Goal: Find specific page/section: Find specific page/section

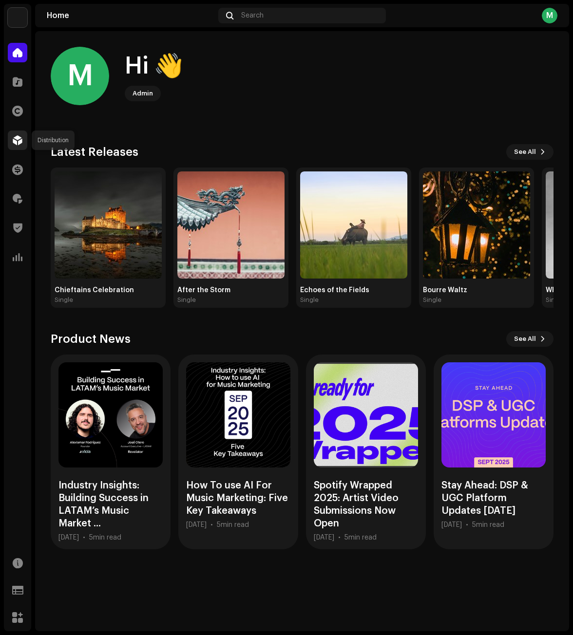
click at [15, 138] on span at bounding box center [18, 140] width 10 height 8
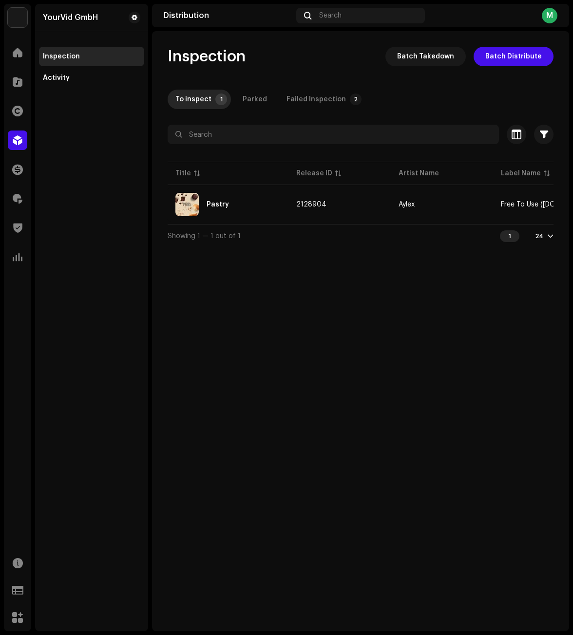
drag, startPoint x: 60, startPoint y: 72, endPoint x: 154, endPoint y: 0, distance: 118.9
click at [60, 72] on div "Activity" at bounding box center [91, 77] width 105 height 19
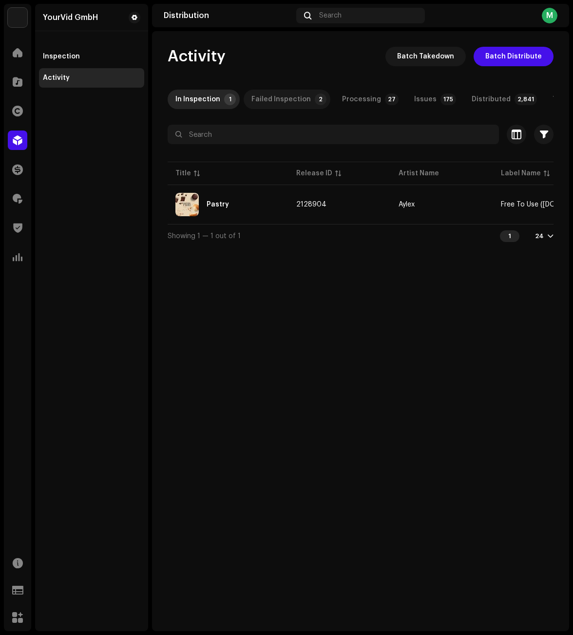
click at [303, 95] on div "Failed Inspection" at bounding box center [280, 99] width 59 height 19
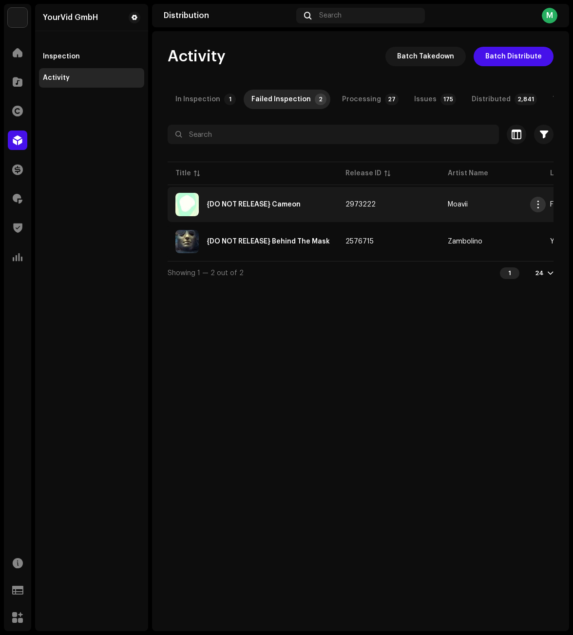
click at [542, 205] on button "button" at bounding box center [538, 205] width 16 height 16
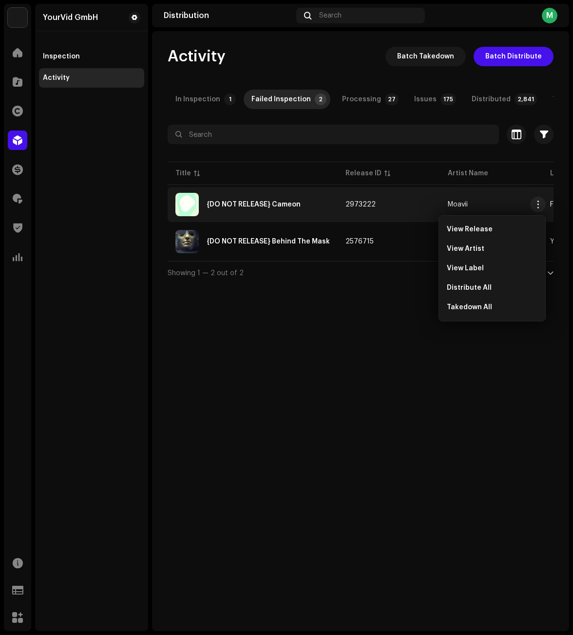
click at [283, 359] on div "Activity Batch Takedown Batch Distribute In Inspection 1 Failed Inspection 2 Pr…" at bounding box center [360, 331] width 417 height 600
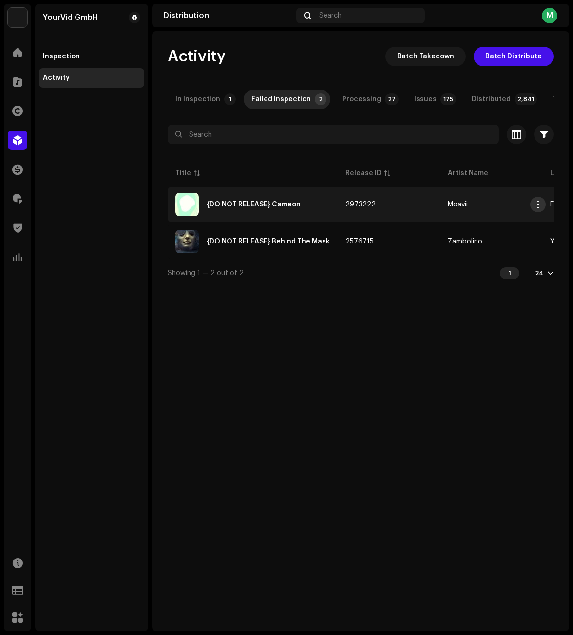
click at [538, 208] on span "button" at bounding box center [538, 205] width 7 height 8
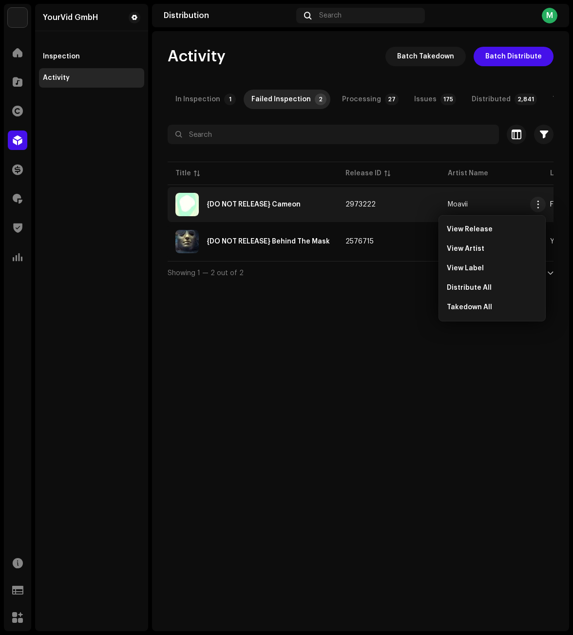
click at [377, 349] on div "Activity Batch Takedown Batch Distribute In Inspection 1 Failed Inspection 2 Pr…" at bounding box center [360, 331] width 417 height 600
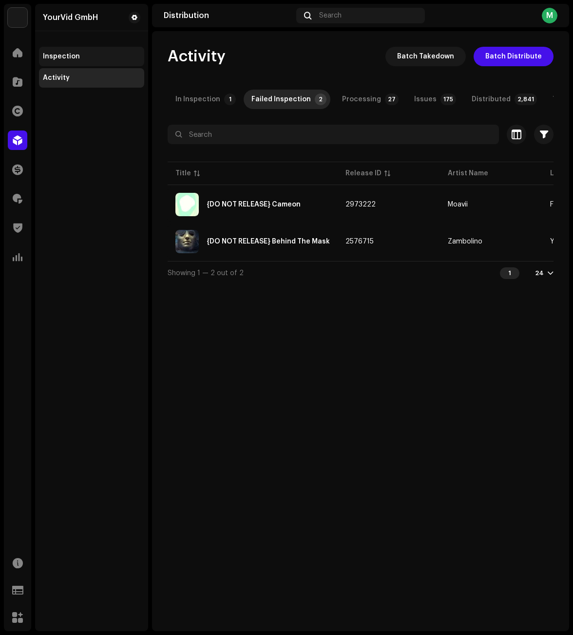
click at [76, 53] on div "Inspection" at bounding box center [61, 57] width 37 height 8
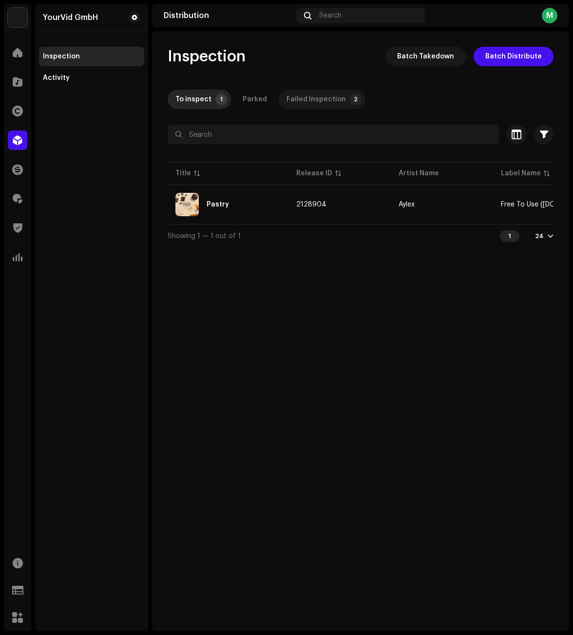
click at [287, 98] on div "Failed Inspection" at bounding box center [316, 99] width 59 height 19
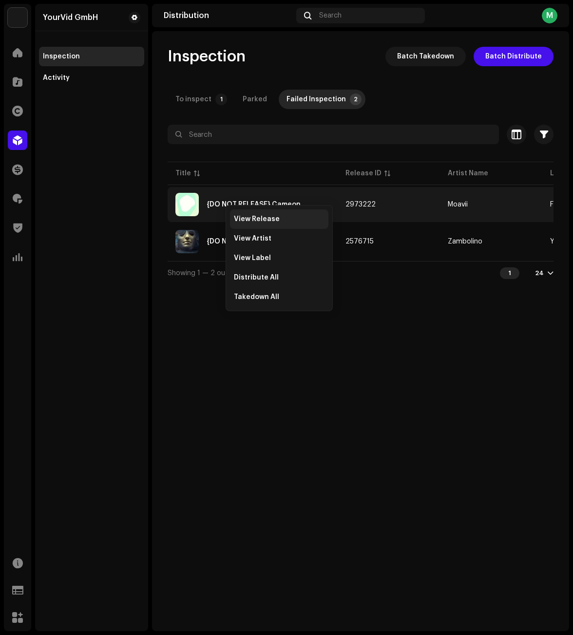
click at [243, 220] on span "View Release" at bounding box center [257, 219] width 46 height 8
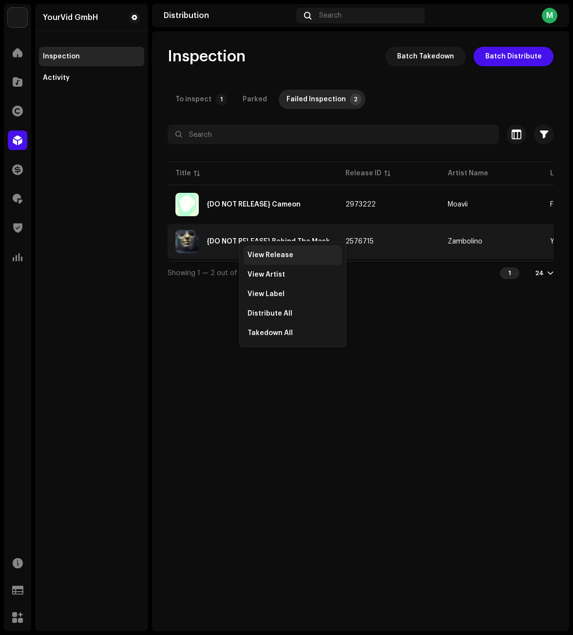
click at [259, 256] on span "View Release" at bounding box center [271, 255] width 46 height 8
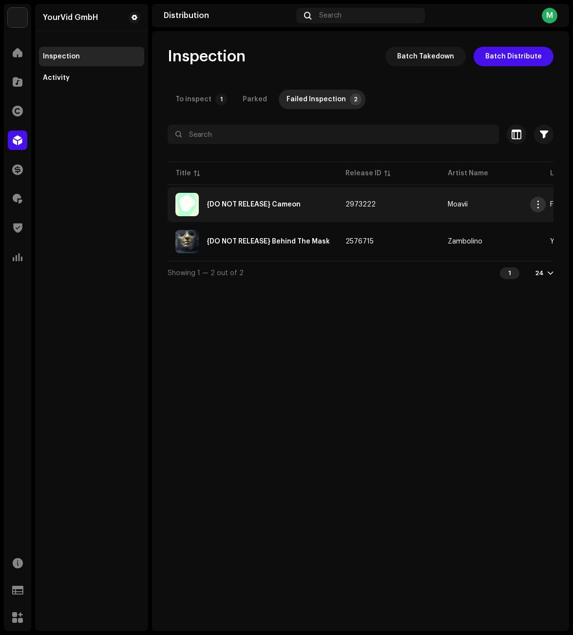
click at [539, 204] on span "button" at bounding box center [538, 205] width 7 height 8
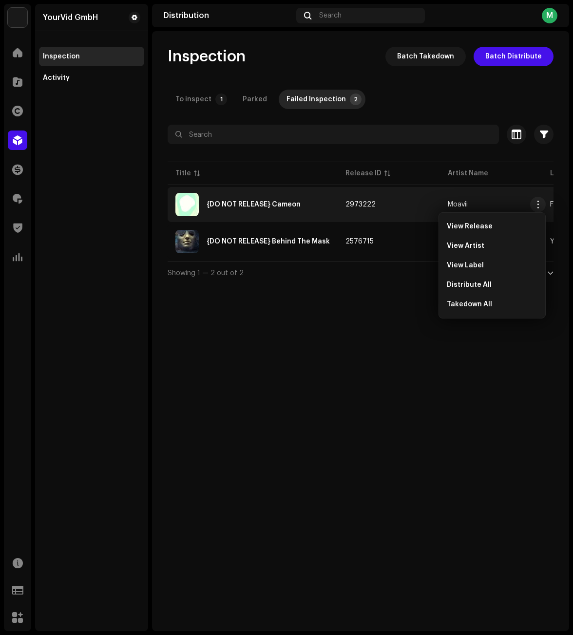
drag, startPoint x: 334, startPoint y: 339, endPoint x: 331, endPoint y: 305, distance: 33.7
click at [335, 335] on div "Inspection Batch Takedown Batch Distribute To inspect 1 Parked Failed Inspectio…" at bounding box center [360, 331] width 417 height 600
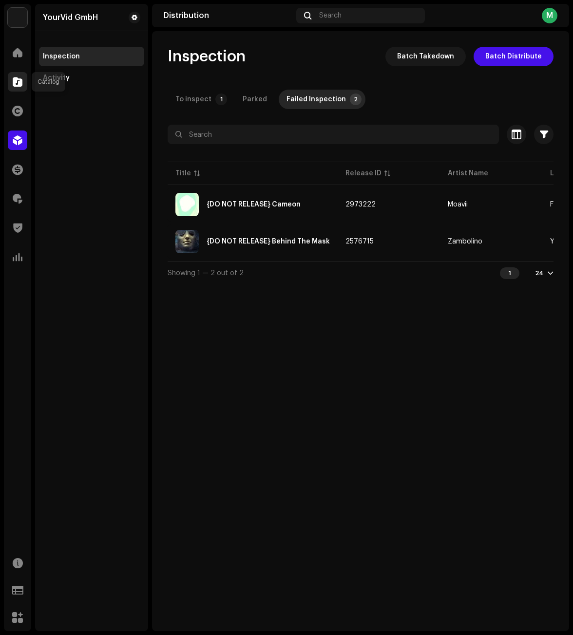
click at [22, 76] on div at bounding box center [17, 81] width 19 height 19
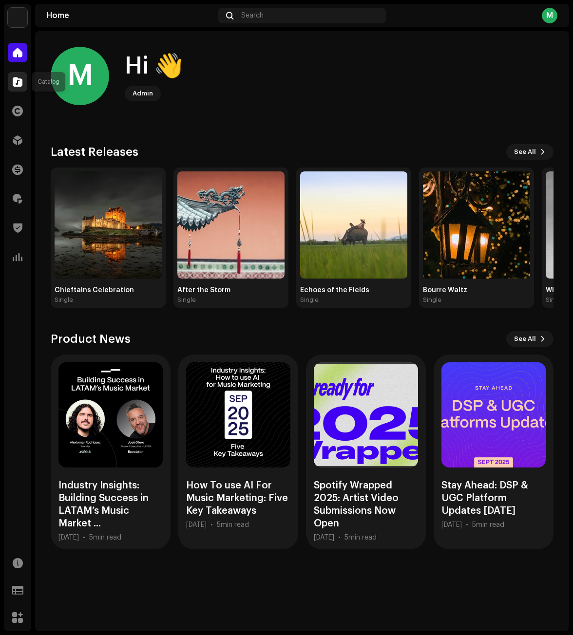
click at [20, 80] on span at bounding box center [18, 82] width 10 height 8
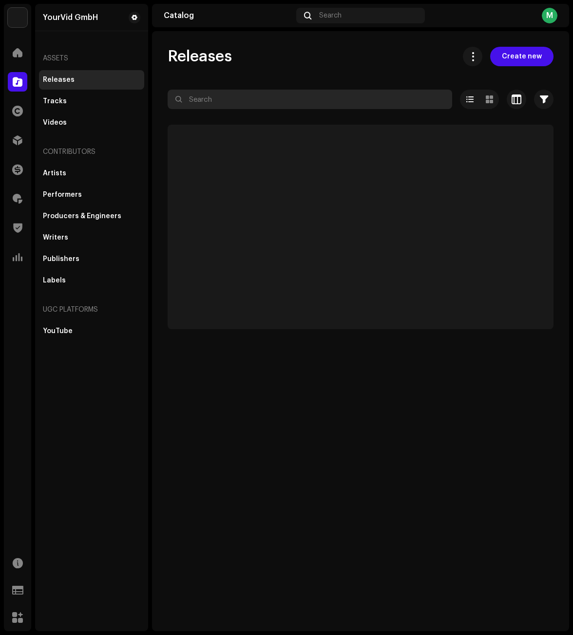
click at [288, 98] on input "text" at bounding box center [310, 99] width 285 height 19
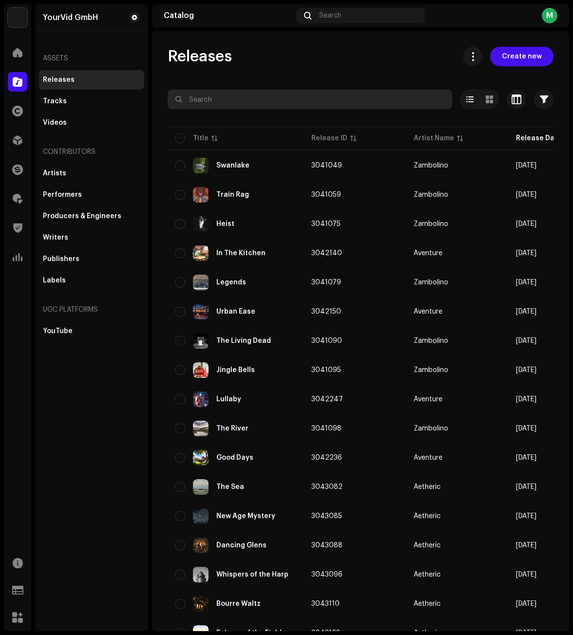
paste input "4743351403507"
drag, startPoint x: 329, startPoint y: 58, endPoint x: 333, endPoint y: 51, distance: 8.5
click at [329, 58] on div "Releases Create new" at bounding box center [361, 56] width 386 height 19
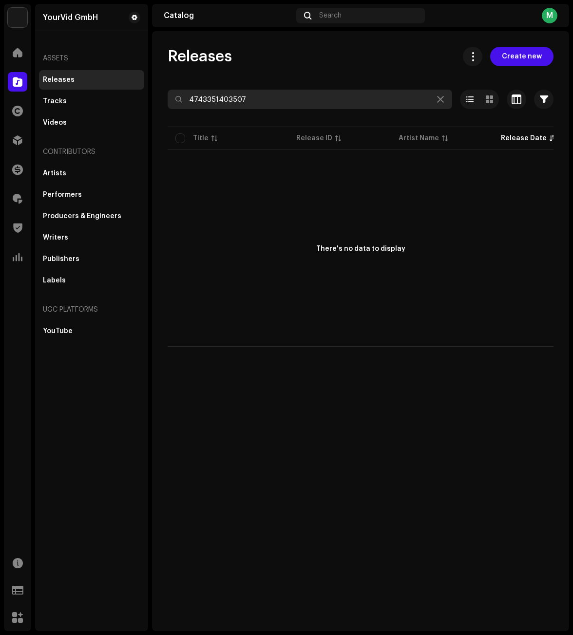
click at [368, 98] on input "4743351403507" at bounding box center [310, 99] width 285 height 19
paste input "5091739465"
type input "4745091739465"
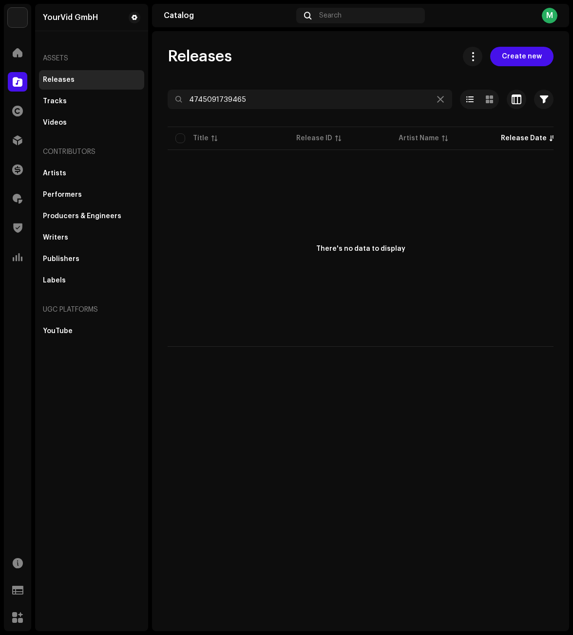
click at [369, 67] on div "Releases Create new 4745091739465 Selected 0 Deselect all 0 Options Filters Dis…" at bounding box center [360, 197] width 417 height 300
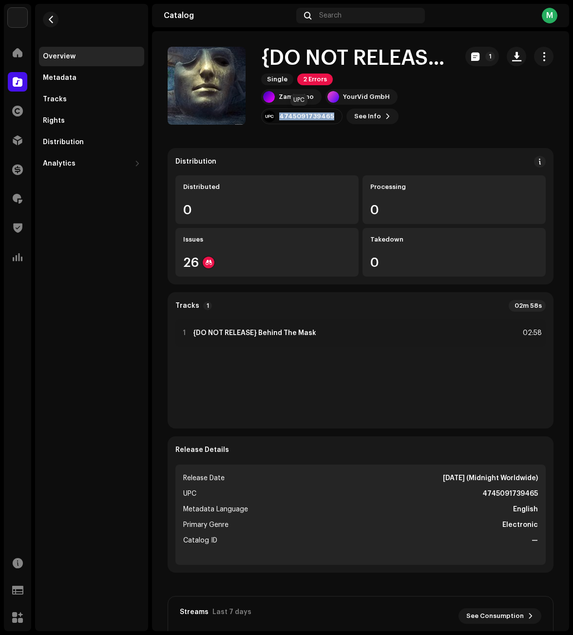
drag, startPoint x: 329, startPoint y: 118, endPoint x: 281, endPoint y: 118, distance: 48.2
click at [281, 118] on div "4745091739465" at bounding box center [301, 117] width 81 height 16
copy div "4745091739465"
click at [539, 55] on span "button" at bounding box center [543, 57] width 9 height 8
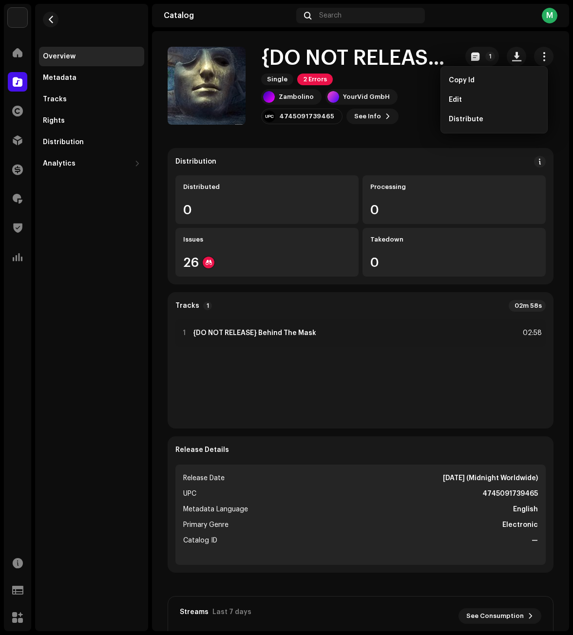
click at [394, 137] on catalog-releases-details-overview "{DO NOT RELEASE} Behind The Mask Single 2 Errors 1 {DO NOT RELEASE} Behind The …" at bounding box center [360, 520] width 417 height 979
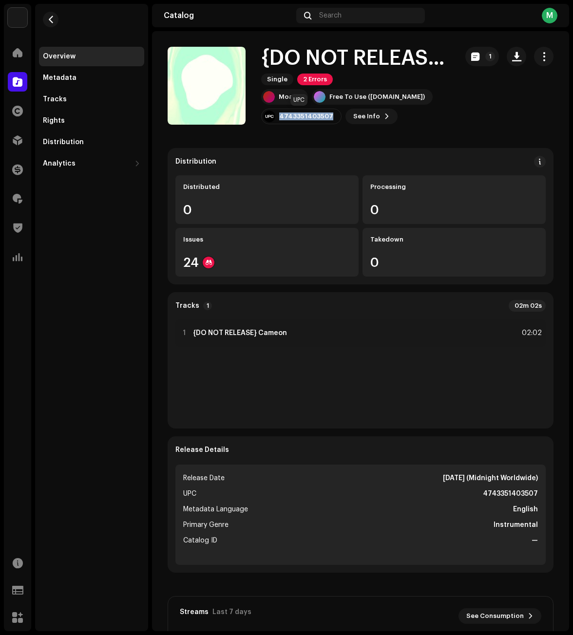
drag, startPoint x: 329, startPoint y: 115, endPoint x: 280, endPoint y: 113, distance: 49.3
click at [280, 113] on div "4743351403507" at bounding box center [301, 117] width 80 height 16
copy div "4743351403507"
